Goal: Task Accomplishment & Management: Manage account settings

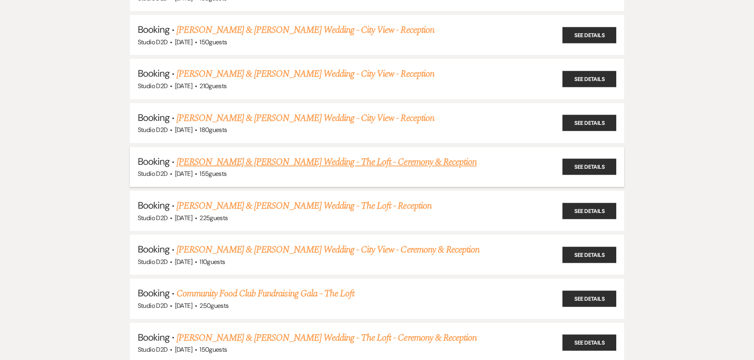
scroll to position [712, 0]
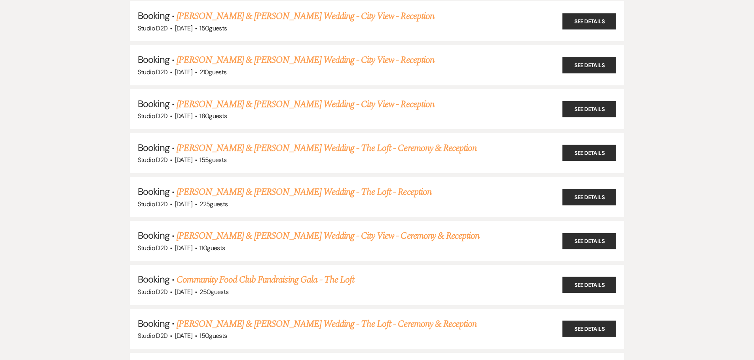
click at [286, 234] on link "[PERSON_NAME] & [PERSON_NAME] Wedding - City View - Ceremony & Reception" at bounding box center [327, 236] width 303 height 14
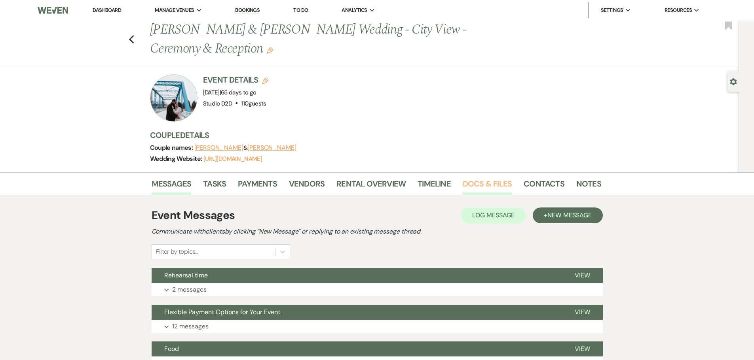
click at [485, 182] on link "Docs & Files" at bounding box center [487, 186] width 49 height 17
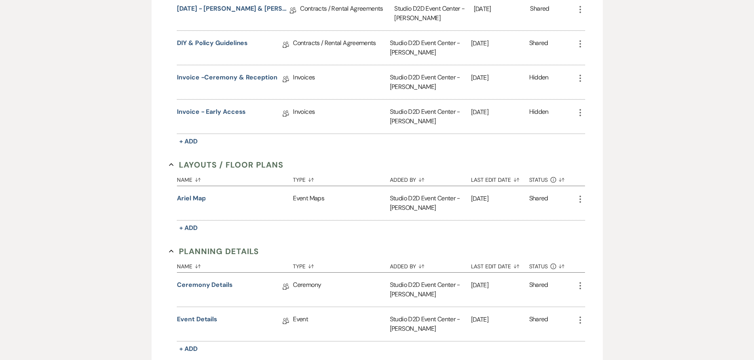
scroll to position [347, 0]
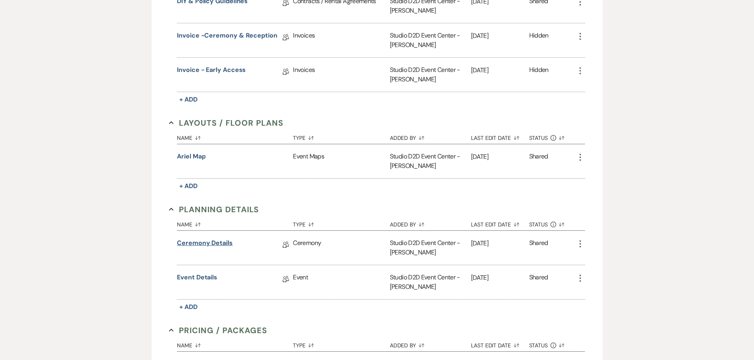
click at [219, 245] on link "Ceremony Details" at bounding box center [205, 245] width 56 height 12
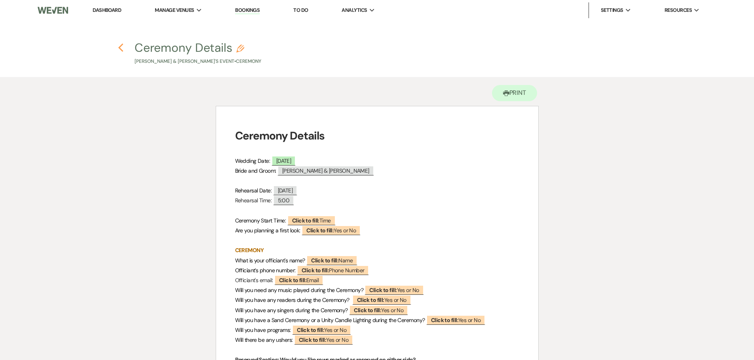
click at [119, 50] on icon "Previous" at bounding box center [121, 47] width 6 height 9
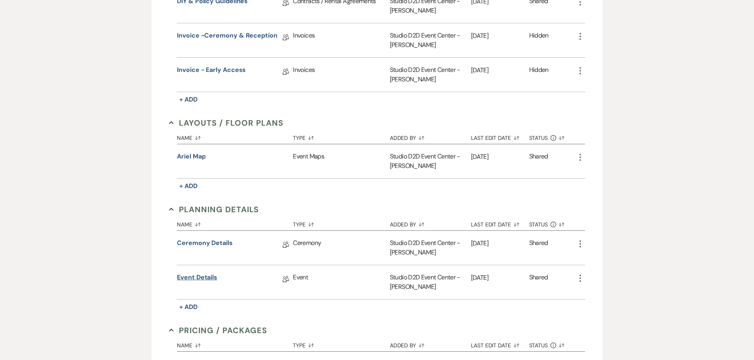
click at [211, 277] on link "Event Details" at bounding box center [197, 279] width 40 height 12
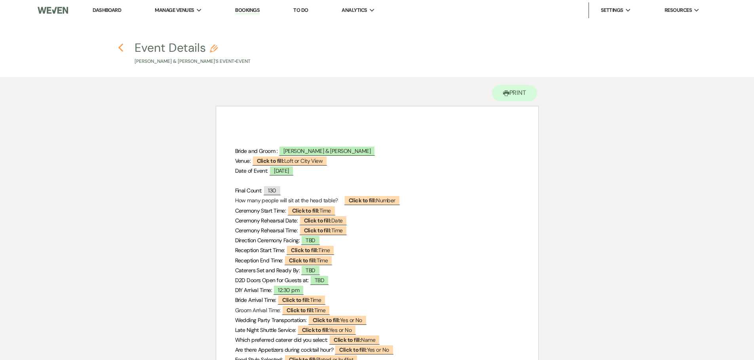
click at [121, 46] on use "button" at bounding box center [120, 48] width 5 height 9
